Goal: Information Seeking & Learning: Learn about a topic

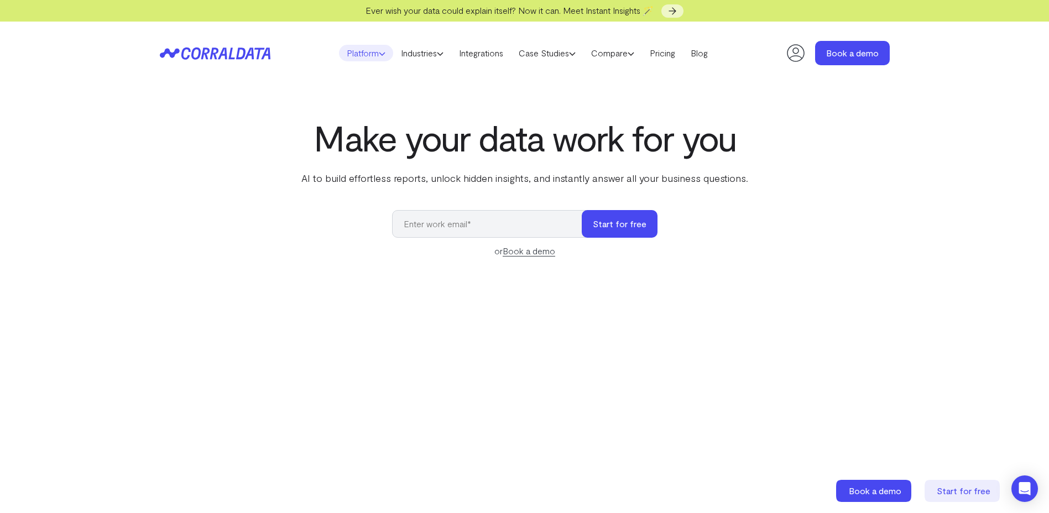
click at [379, 54] on icon at bounding box center [382, 53] width 7 height 7
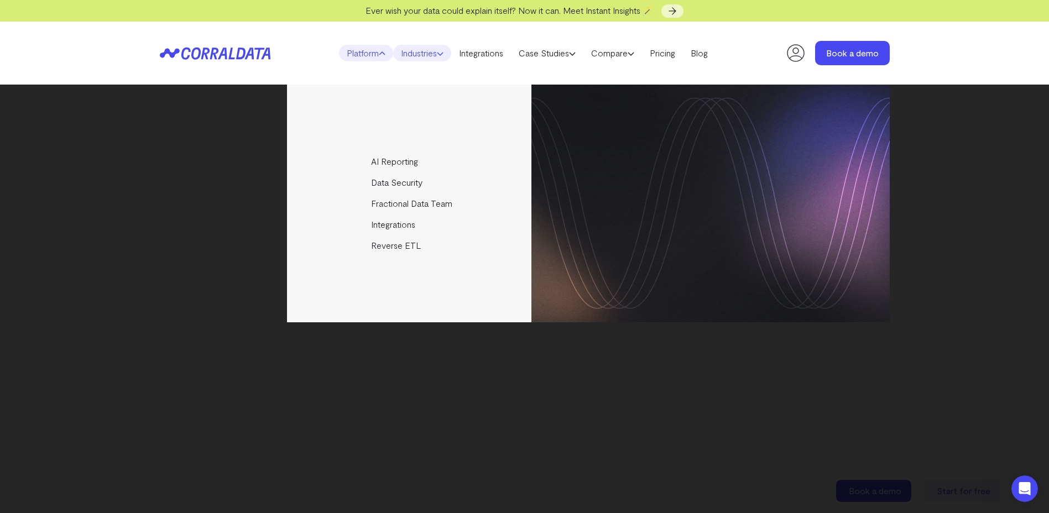
click at [403, 54] on link "Industries" at bounding box center [422, 53] width 58 height 17
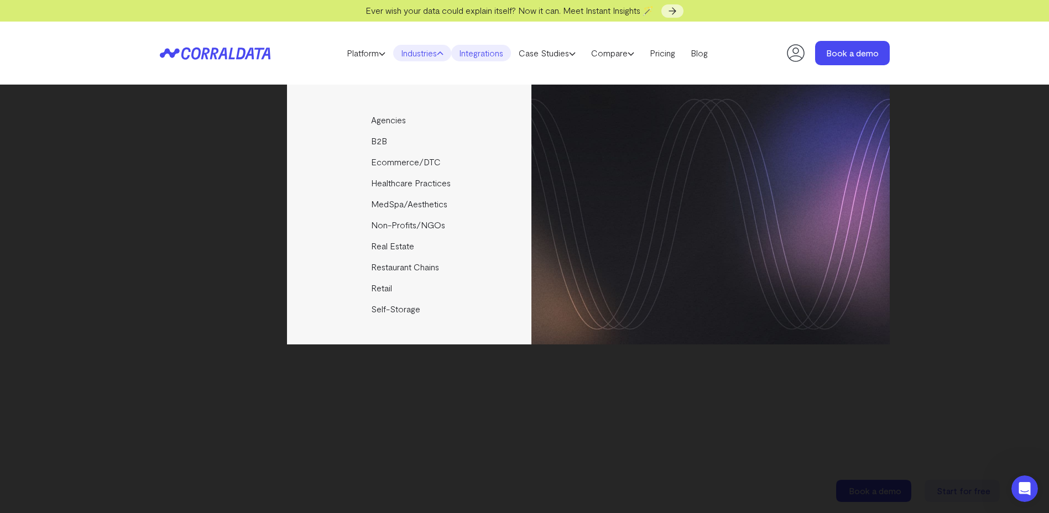
click at [474, 56] on link "Integrations" at bounding box center [481, 53] width 60 height 17
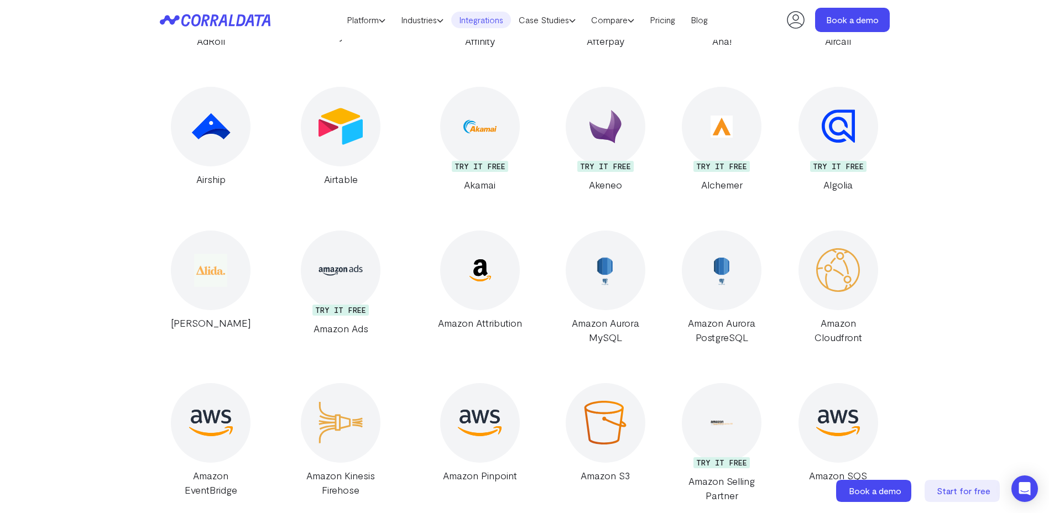
scroll to position [861, 0]
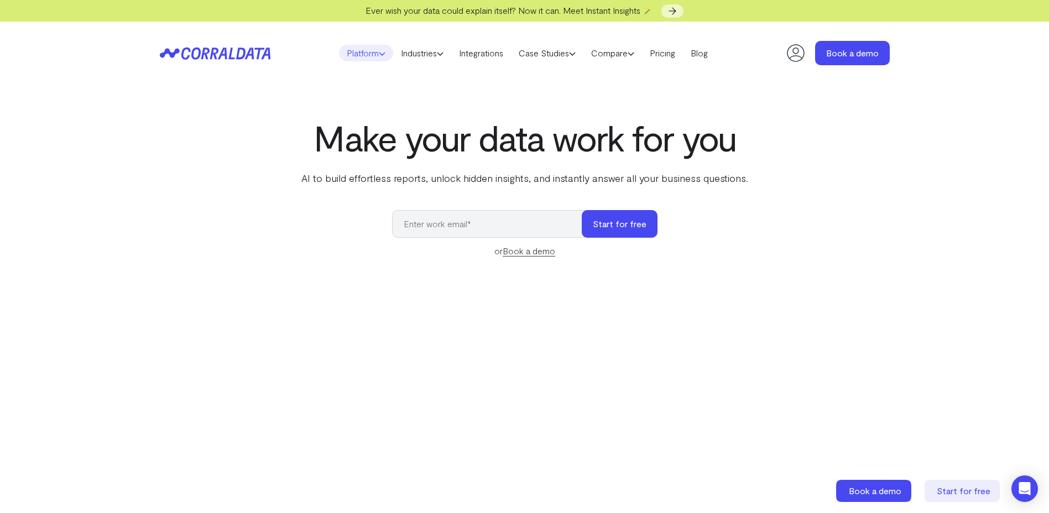
click at [364, 52] on link "Platform" at bounding box center [366, 53] width 54 height 17
